Goal: Task Accomplishment & Management: Manage account settings

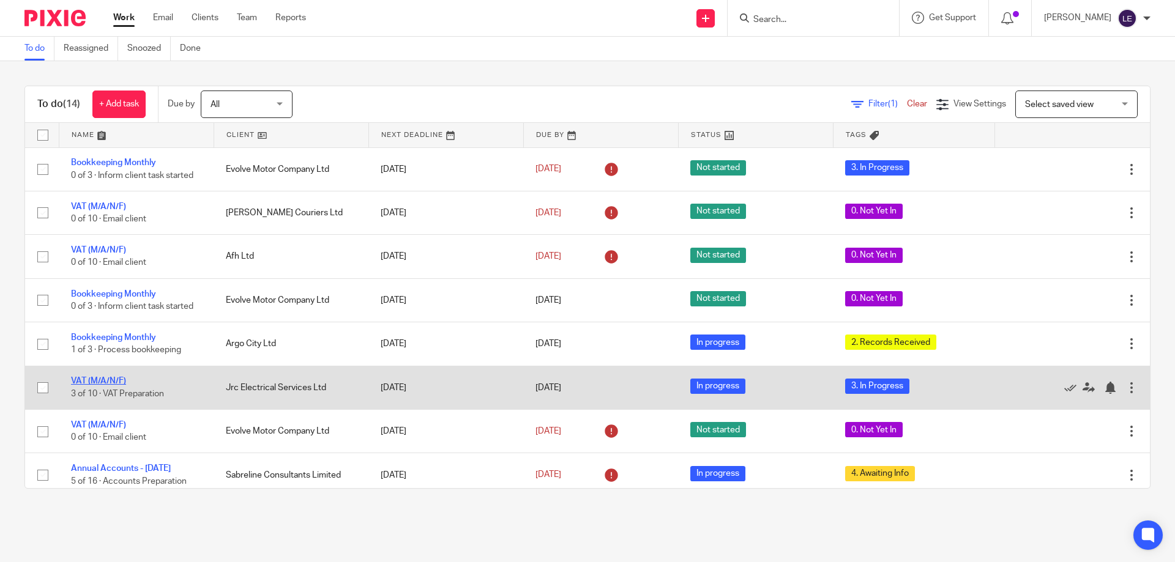
click at [92, 377] on link "VAT (M/A/N/F)" at bounding box center [98, 381] width 55 height 9
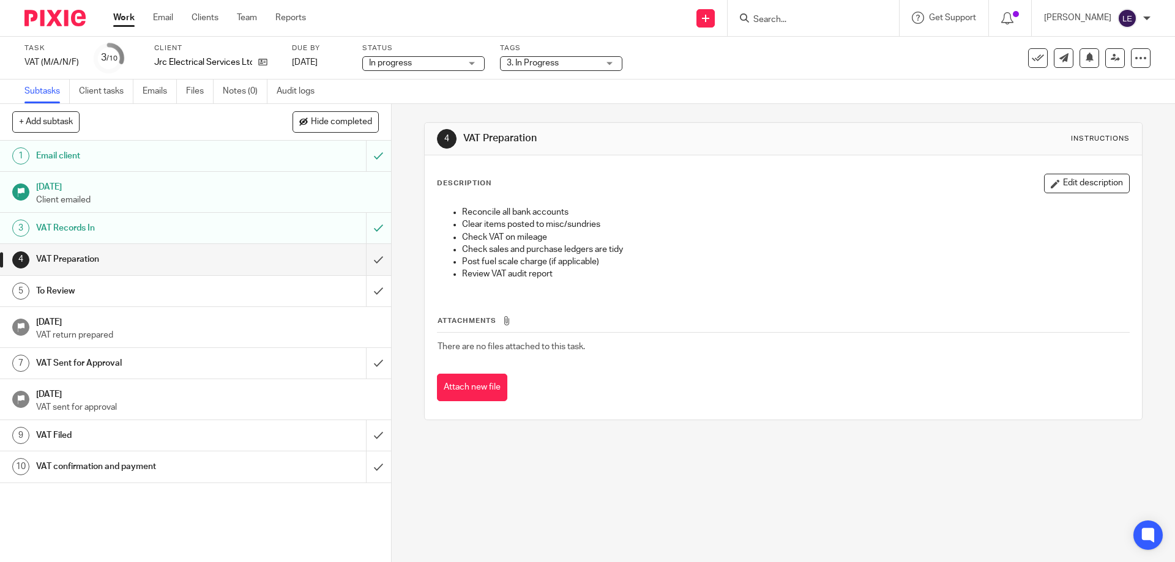
click at [529, 48] on label "Tags" at bounding box center [561, 48] width 122 height 10
click at [536, 62] on span "3. In Progress" at bounding box center [533, 63] width 52 height 9
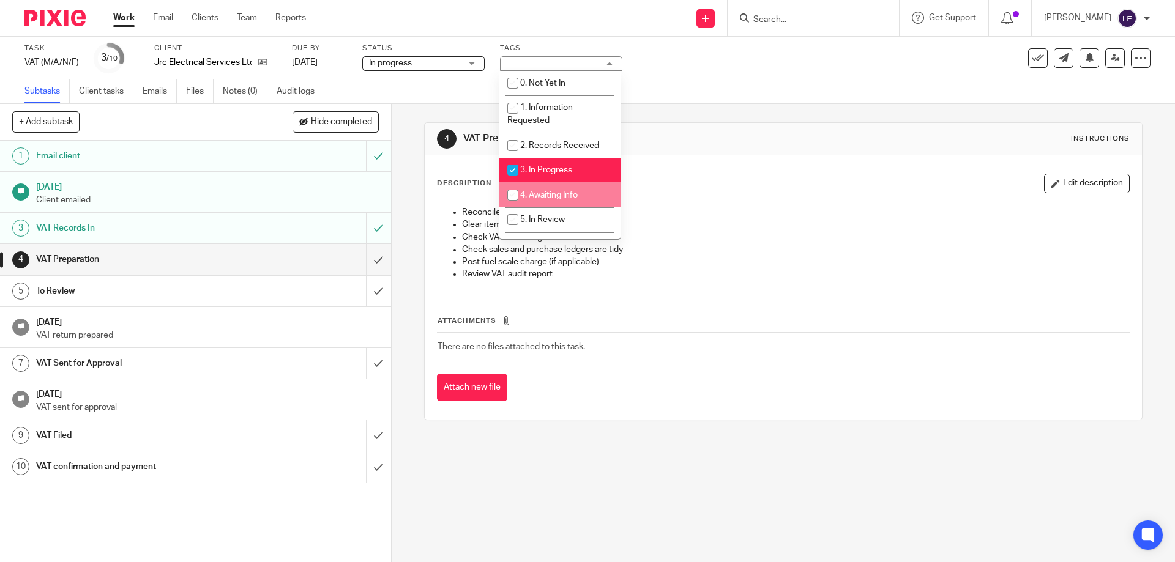
click at [548, 194] on span "4. Awaiting Info" at bounding box center [549, 195] width 58 height 9
checkbox input "true"
click at [828, 129] on div "4 VAT Preparation Instructions" at bounding box center [783, 139] width 692 height 20
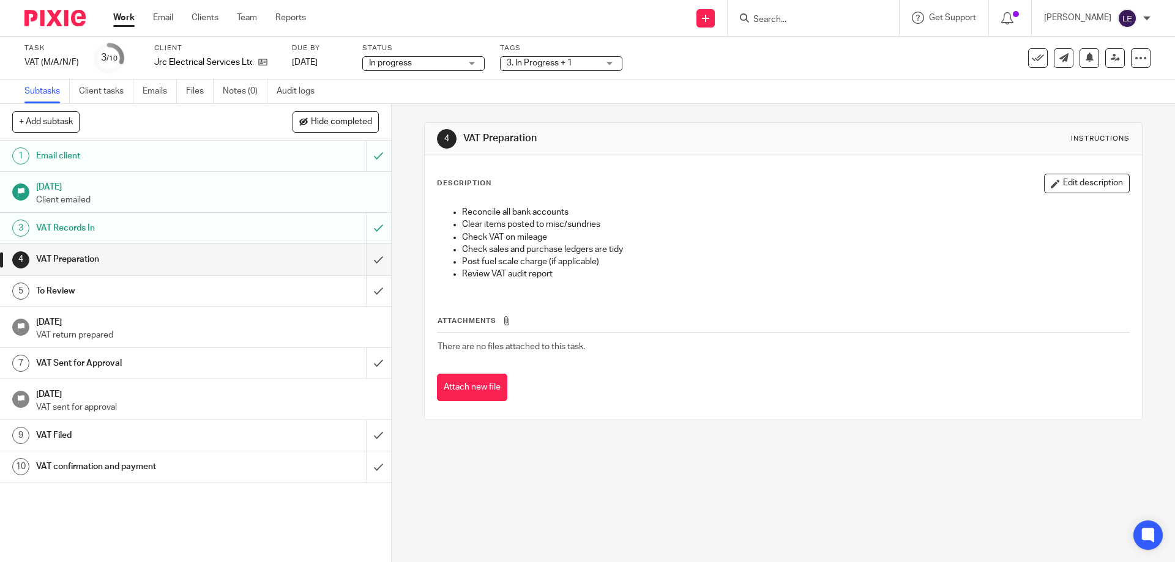
click at [120, 13] on link "Work" at bounding box center [123, 18] width 21 height 12
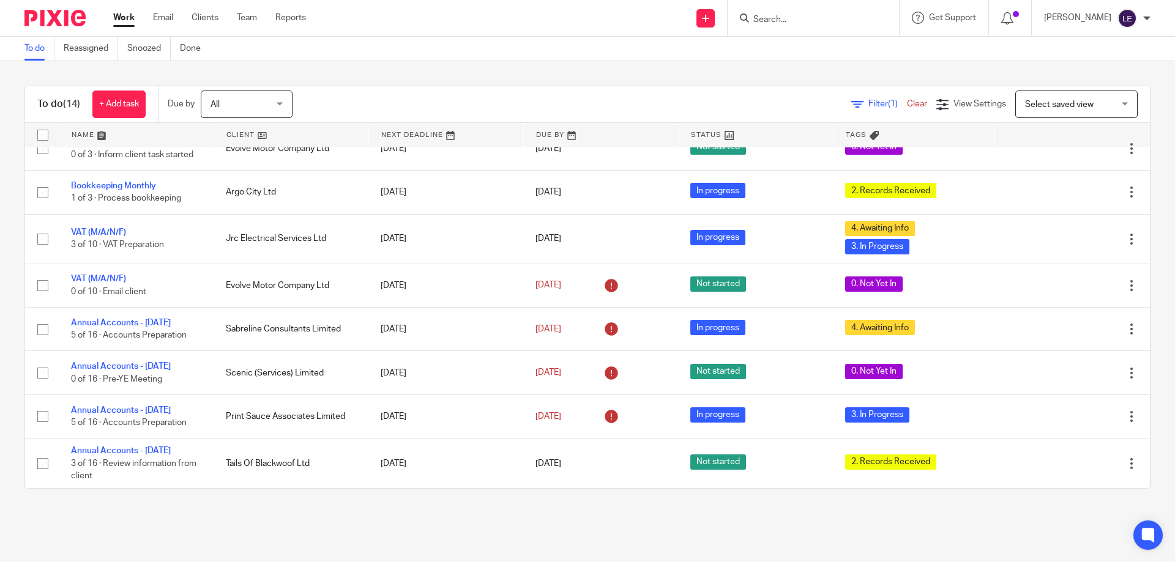
scroll to position [245, 0]
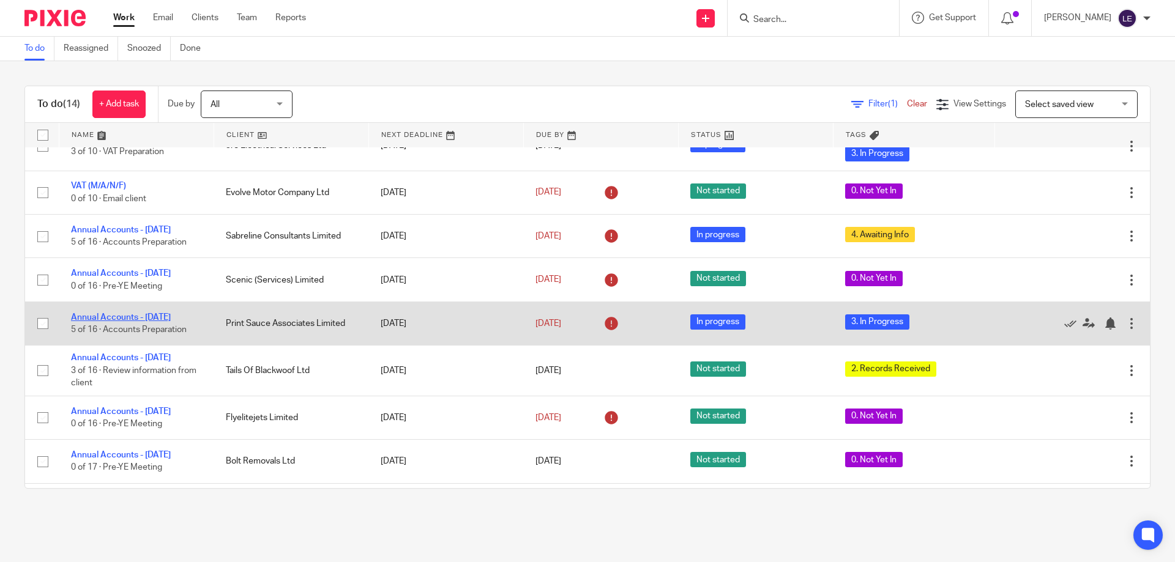
click at [125, 319] on link "Annual Accounts - [DATE]" at bounding box center [121, 317] width 100 height 9
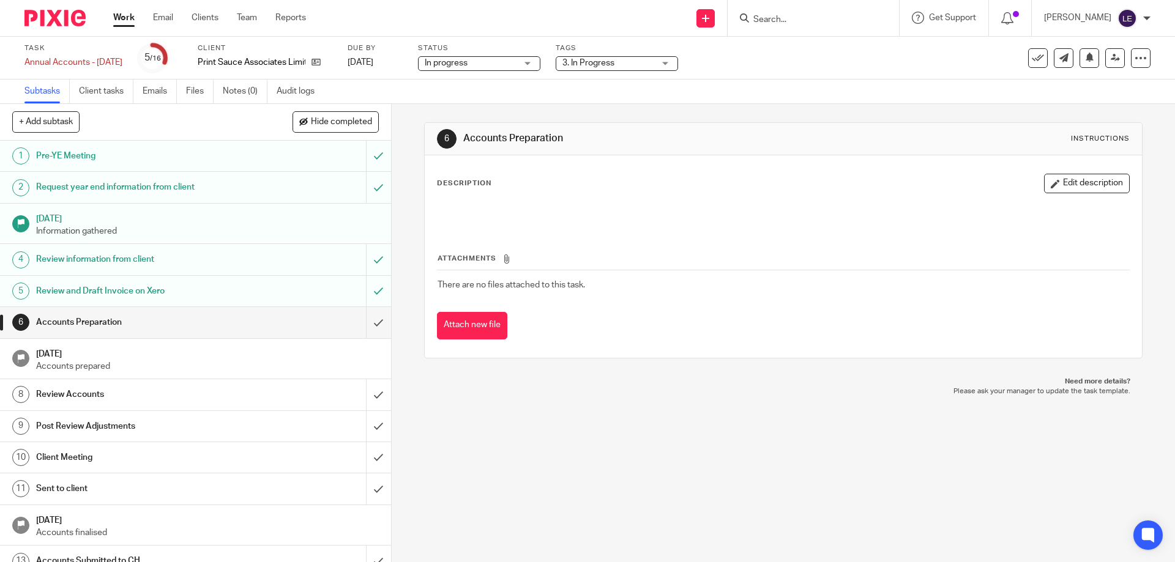
click at [609, 45] on label "Tags" at bounding box center [616, 48] width 122 height 10
click at [612, 57] on span "3. In Progress" at bounding box center [608, 63] width 92 height 13
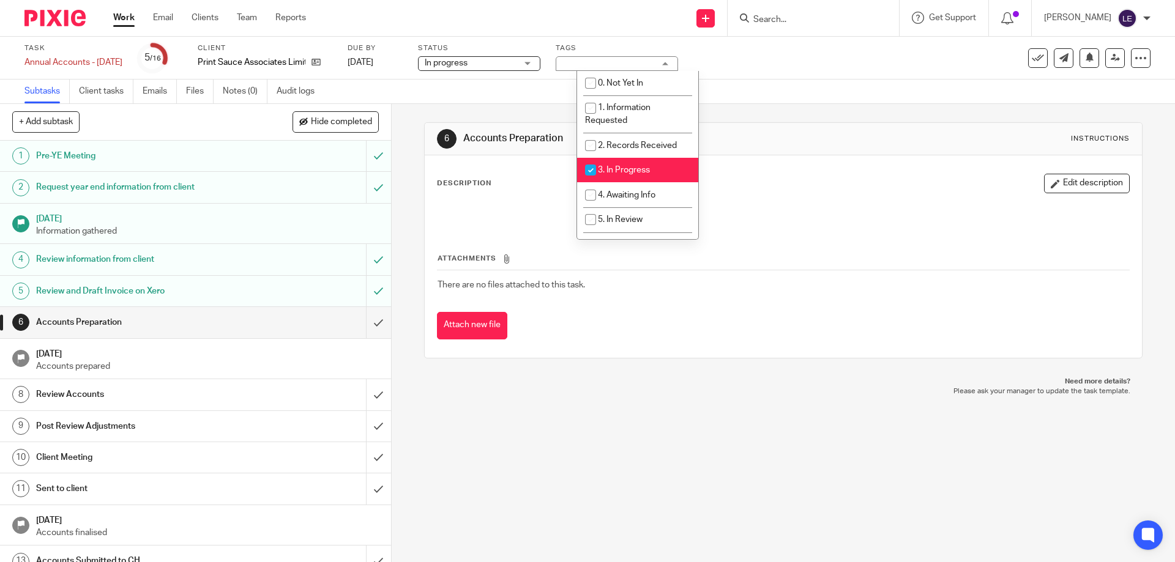
click at [619, 164] on li "3. In Progress" at bounding box center [637, 170] width 121 height 25
checkbox input "false"
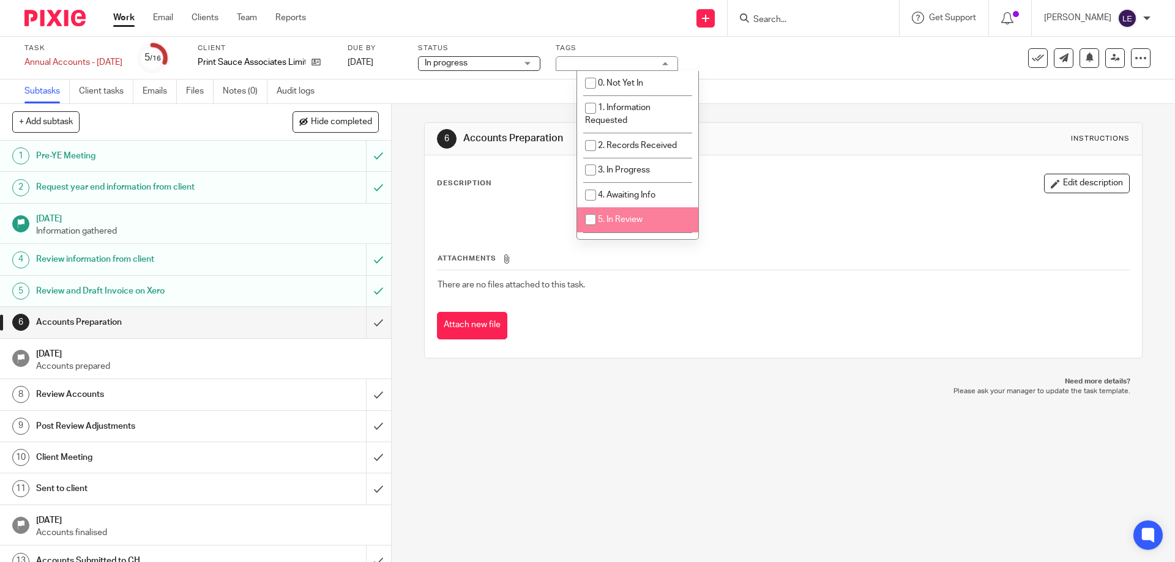
click at [617, 213] on li "5. In Review" at bounding box center [637, 219] width 121 height 25
checkbox input "true"
click at [845, 237] on div "Attachments There are no files attached to this task. Attach new file" at bounding box center [783, 283] width 692 height 111
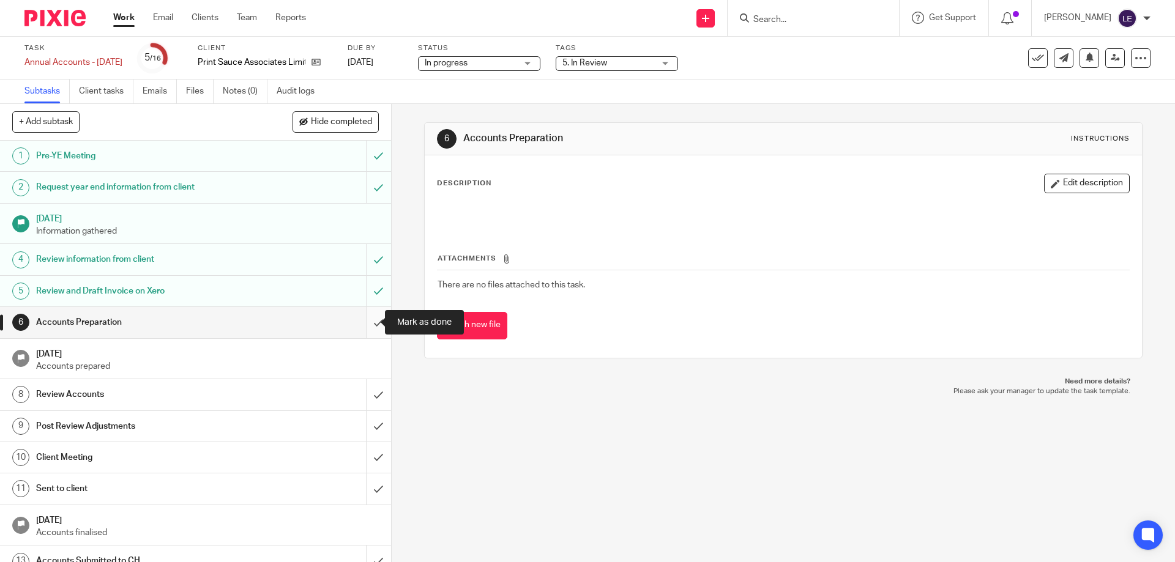
click at [363, 325] on input "submit" at bounding box center [195, 322] width 391 height 31
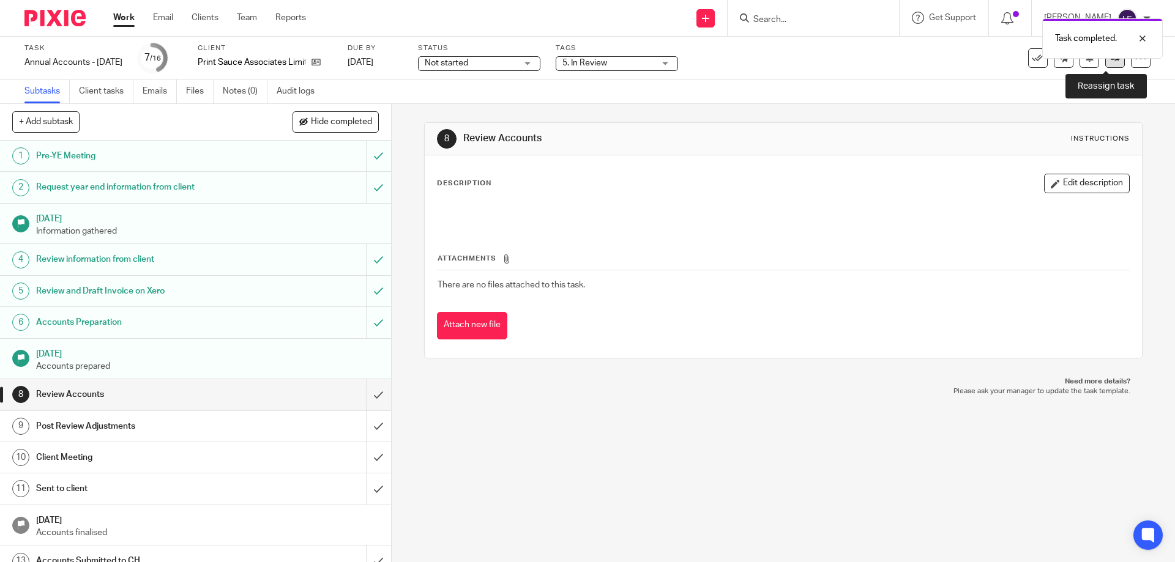
click at [1110, 62] on icon at bounding box center [1114, 57] width 9 height 9
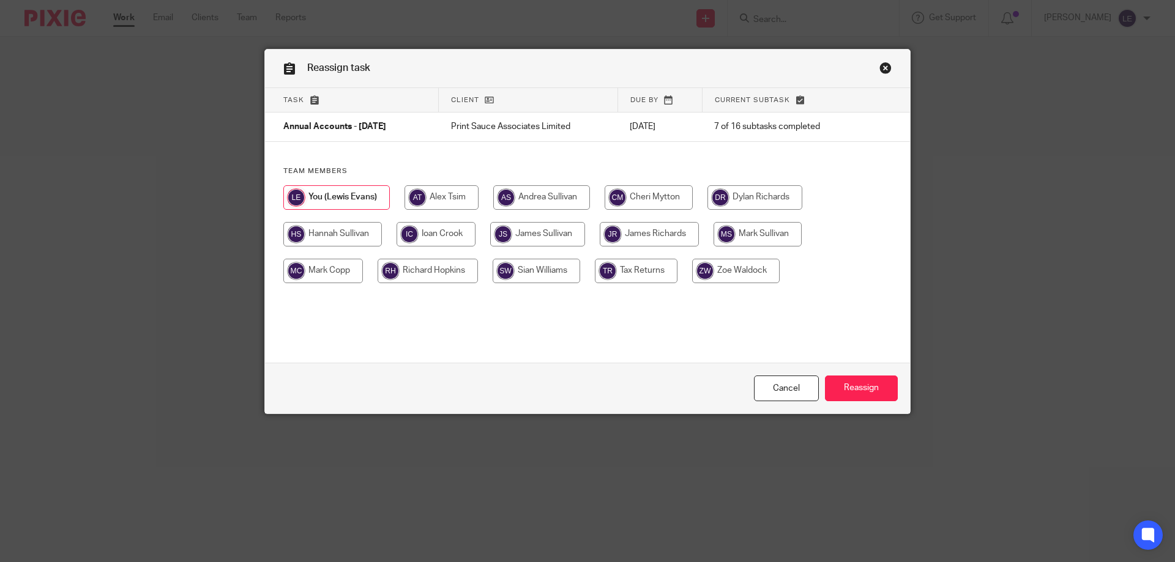
click at [533, 233] on input "radio" at bounding box center [537, 234] width 95 height 24
radio input "true"
click at [870, 392] on input "Reassign" at bounding box center [861, 389] width 73 height 26
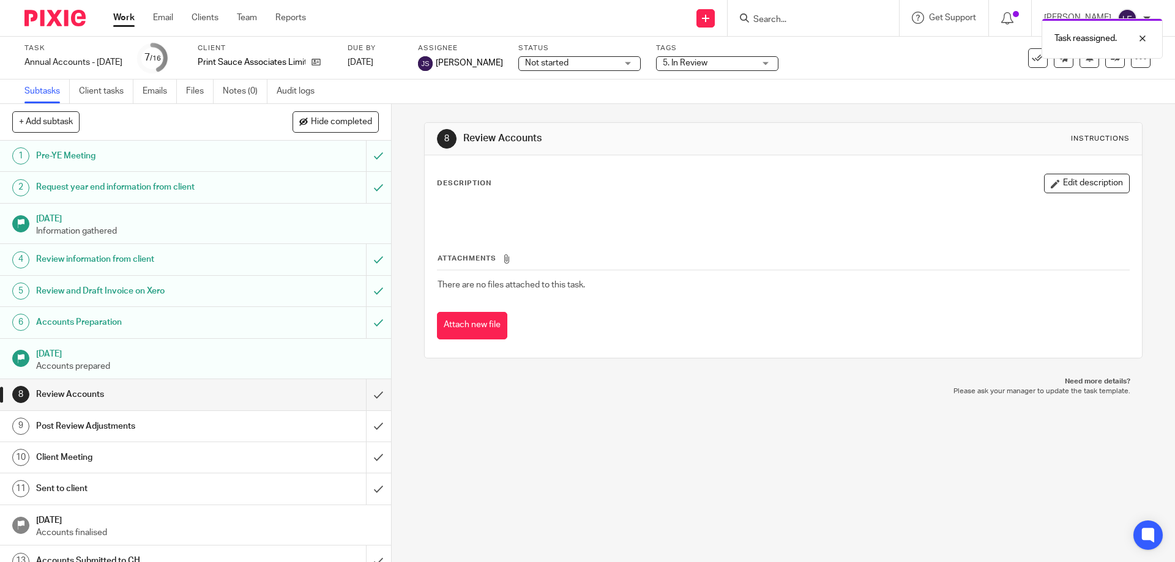
click at [143, 14] on ul "Work Email Clients Team Reports" at bounding box center [218, 18] width 211 height 12
click at [125, 17] on link "Work" at bounding box center [123, 18] width 21 height 12
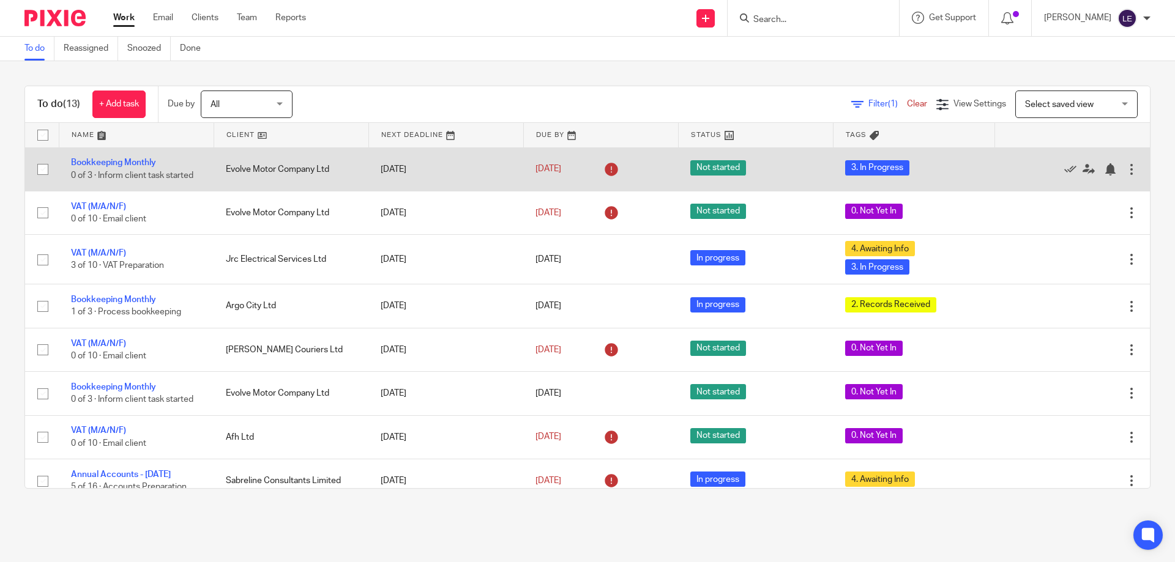
click at [121, 155] on td "Bookkeeping Monthly 0 of 3 · Inform client task started" at bounding box center [136, 168] width 155 height 43
click at [123, 164] on link "Bookkeeping Monthly" at bounding box center [113, 162] width 85 height 9
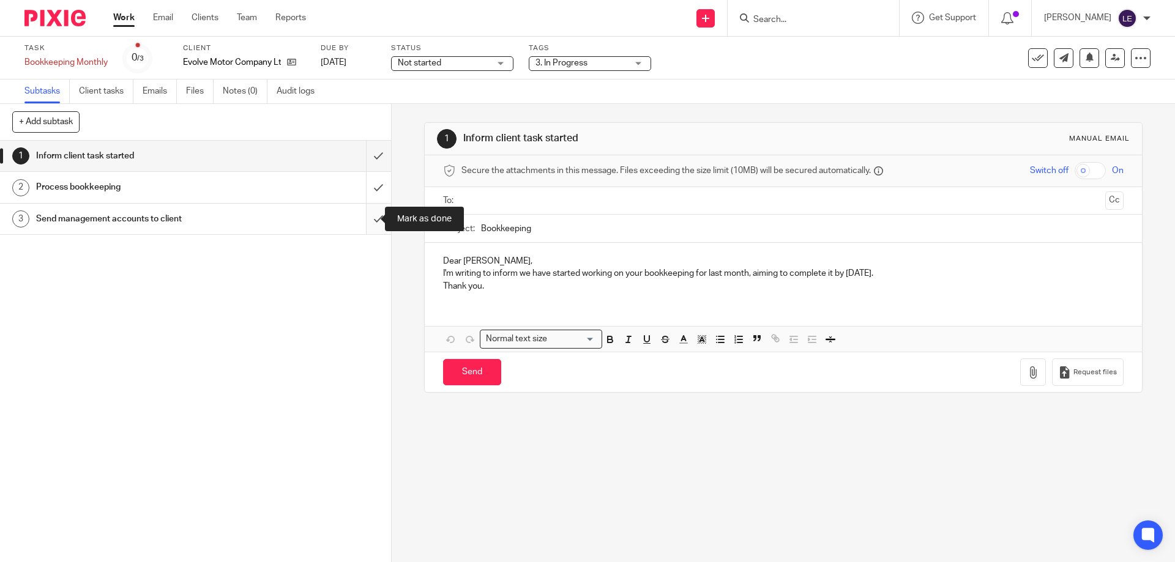
click at [369, 221] on input "submit" at bounding box center [195, 219] width 391 height 31
click at [377, 214] on input "submit" at bounding box center [195, 219] width 391 height 31
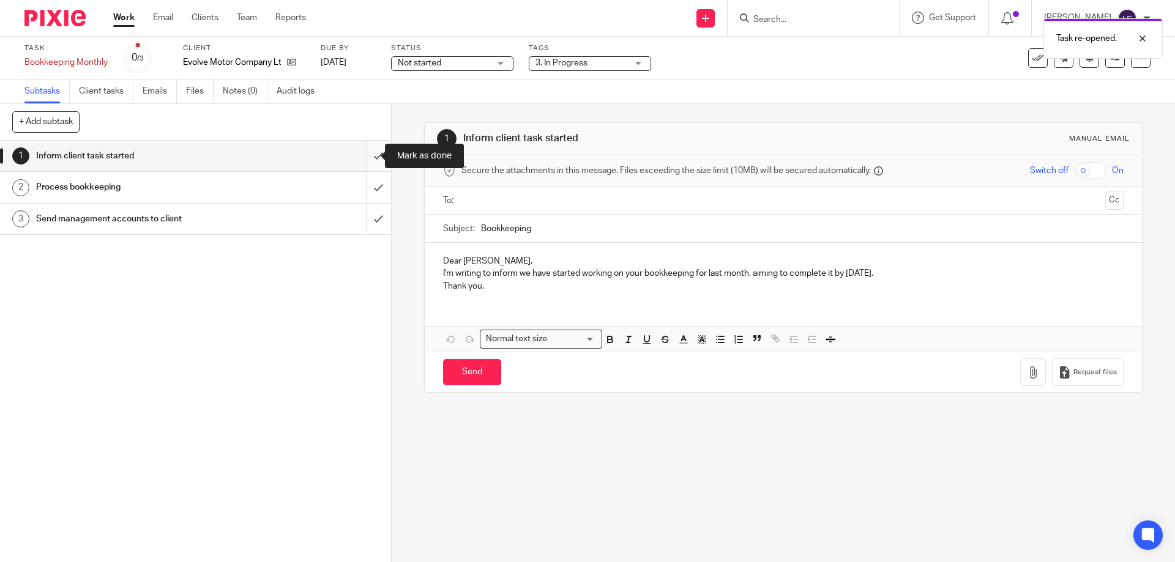
click at [376, 163] on input "submit" at bounding box center [195, 156] width 391 height 31
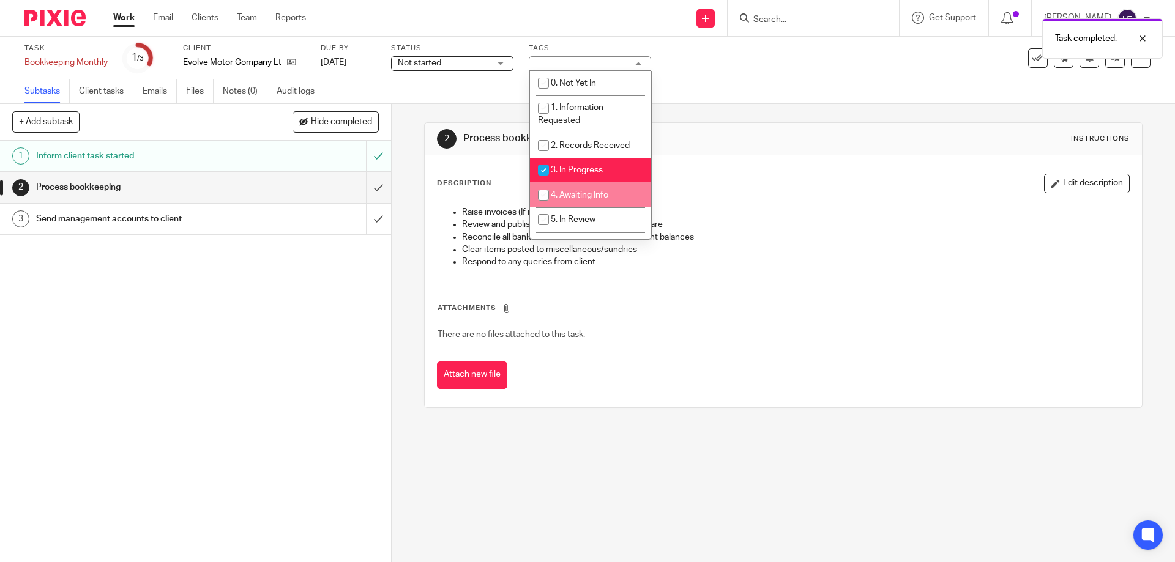
click at [567, 189] on li "4. Awaiting Info" at bounding box center [590, 194] width 121 height 25
checkbox input "true"
drag, startPoint x: 816, startPoint y: 121, endPoint x: 75, endPoint y: 12, distance: 749.5
click at [813, 121] on div "2 Process bookkeeping Instructions Description Edit description Raise invoices …" at bounding box center [783, 265] width 718 height 322
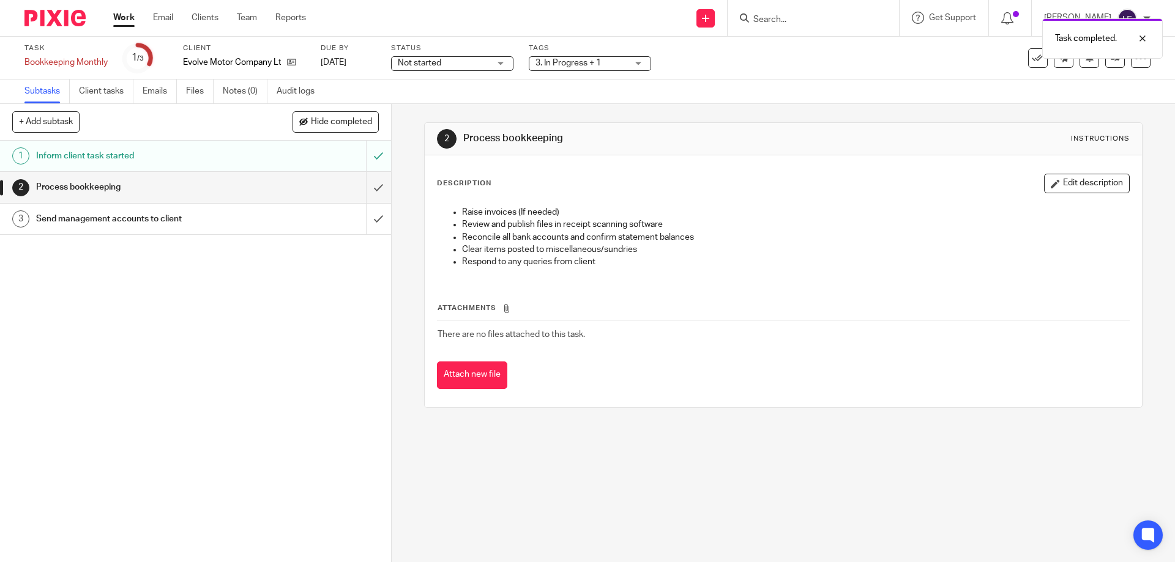
click at [111, 17] on div "Work Email Clients Team Reports Work Email Clients Team Reports Settings" at bounding box center [212, 18] width 223 height 36
click at [116, 18] on link "Work" at bounding box center [123, 18] width 21 height 12
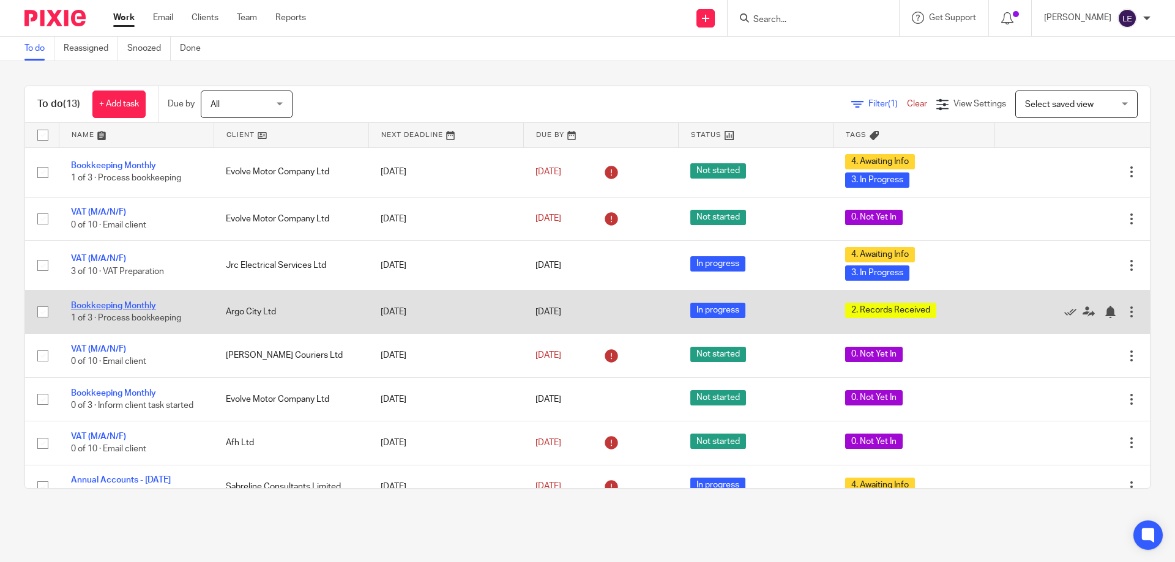
click at [133, 307] on link "Bookkeeping Monthly" at bounding box center [113, 306] width 85 height 9
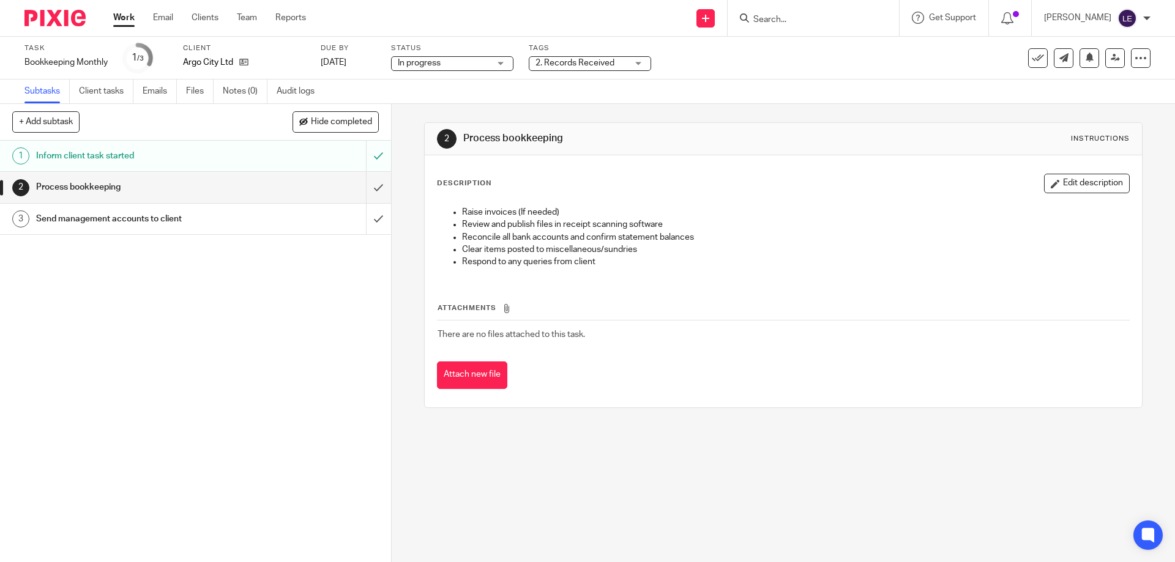
click at [576, 64] on span "2. Records Received" at bounding box center [574, 63] width 79 height 9
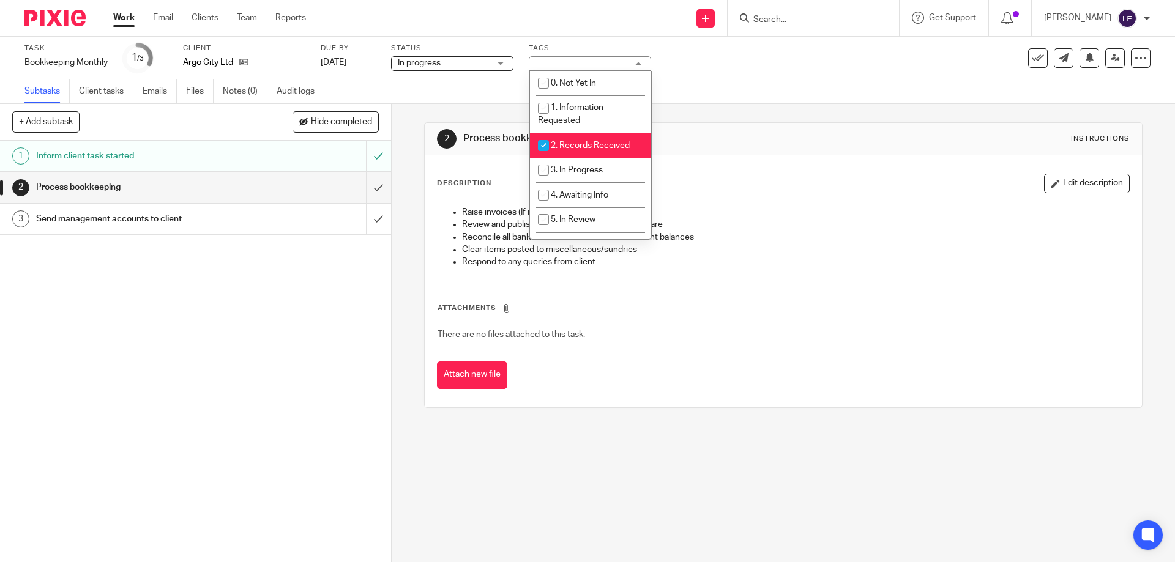
click at [579, 146] on span "2. Records Received" at bounding box center [590, 145] width 79 height 9
checkbox input "false"
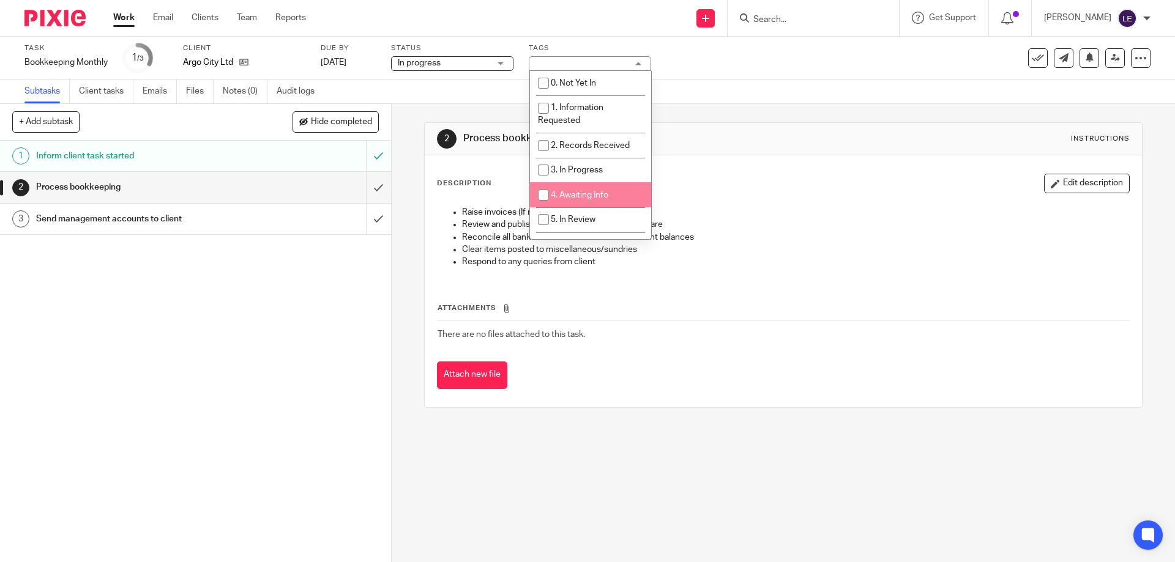
drag, startPoint x: 563, startPoint y: 193, endPoint x: 560, endPoint y: 186, distance: 7.2
click at [561, 193] on span "4. Awaiting Info" at bounding box center [580, 195] width 58 height 9
click at [562, 191] on span "4. Awaiting Info" at bounding box center [580, 195] width 58 height 9
checkbox input "false"
click at [568, 170] on span "3. In Progress" at bounding box center [577, 170] width 52 height 9
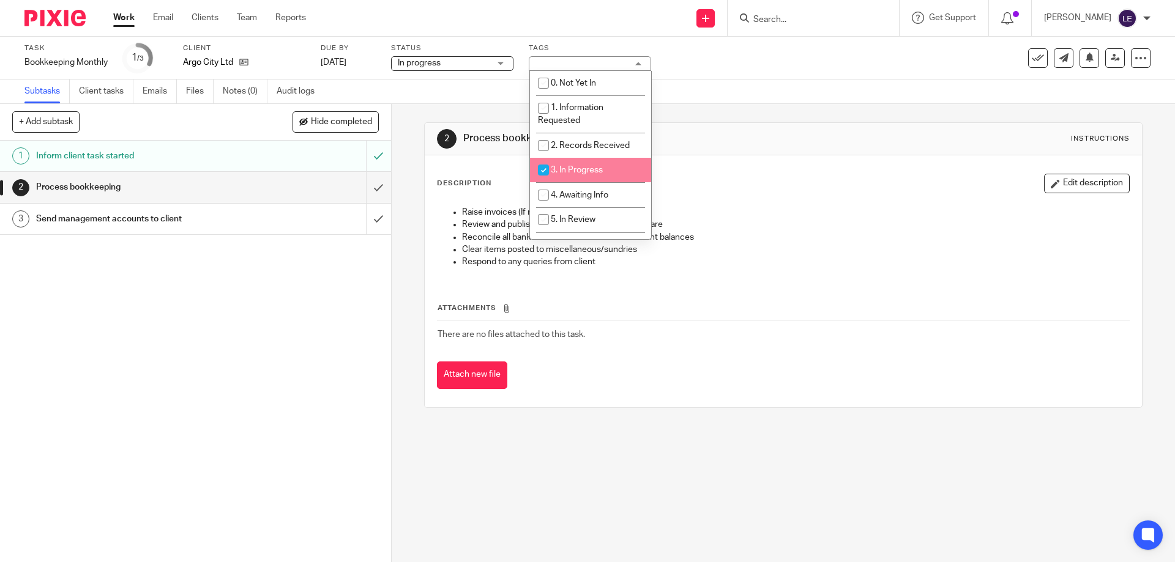
checkbox input "true"
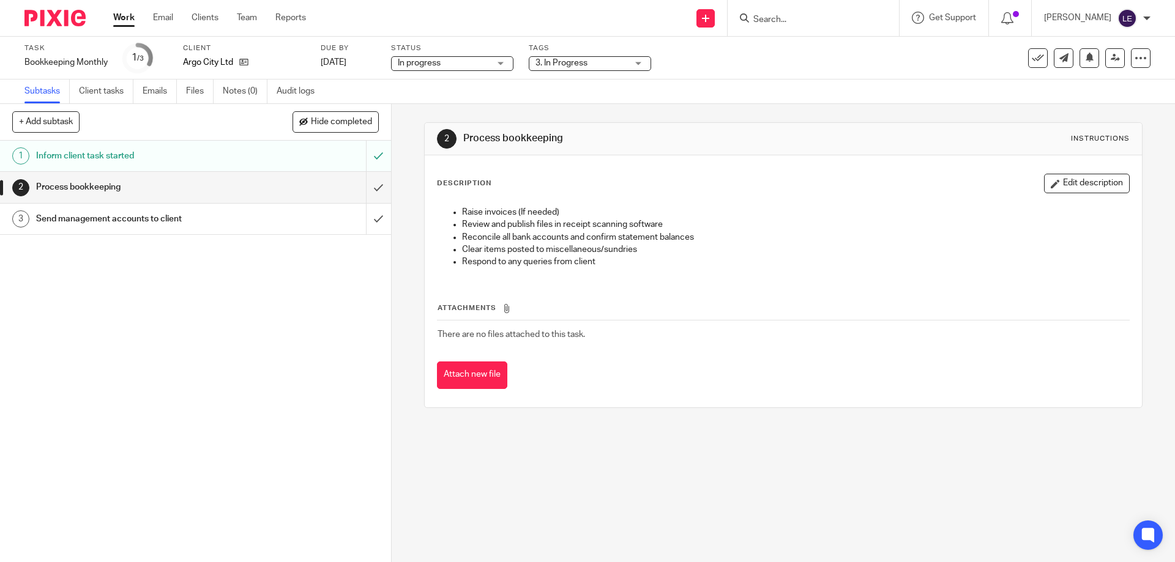
drag, startPoint x: 790, startPoint y: 176, endPoint x: 749, endPoint y: 172, distance: 41.8
click at [788, 174] on div "Description Edit description" at bounding box center [783, 184] width 692 height 20
click at [117, 17] on link "Work" at bounding box center [123, 18] width 21 height 12
